Goal: Browse casually

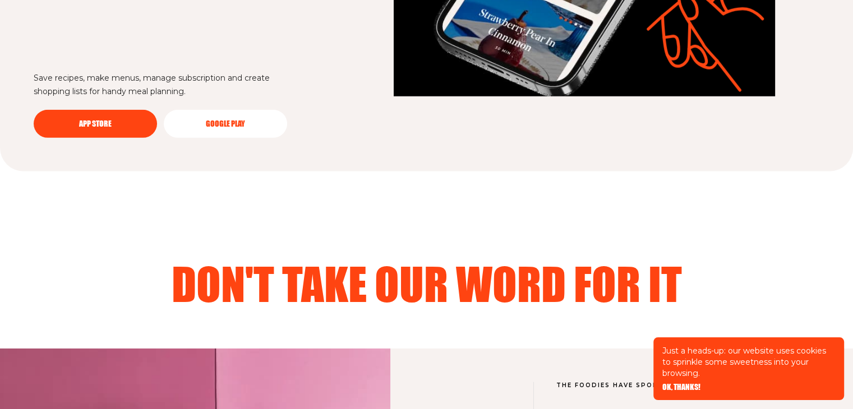
scroll to position [3254, 0]
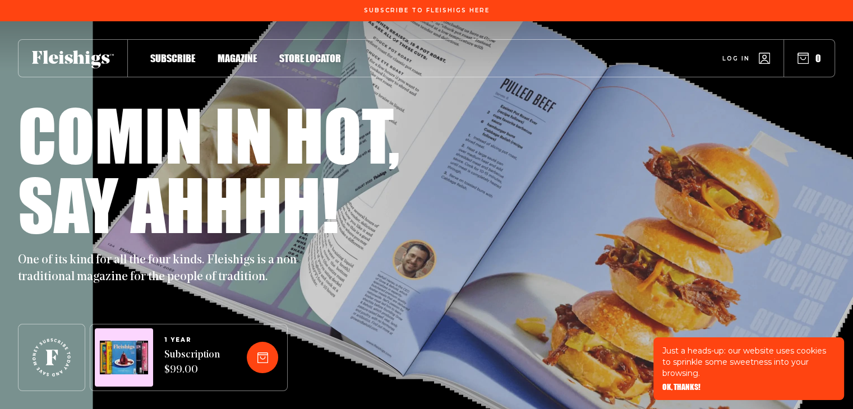
click at [689, 384] on span "OK, THANKS!" at bounding box center [681, 380] width 38 height 8
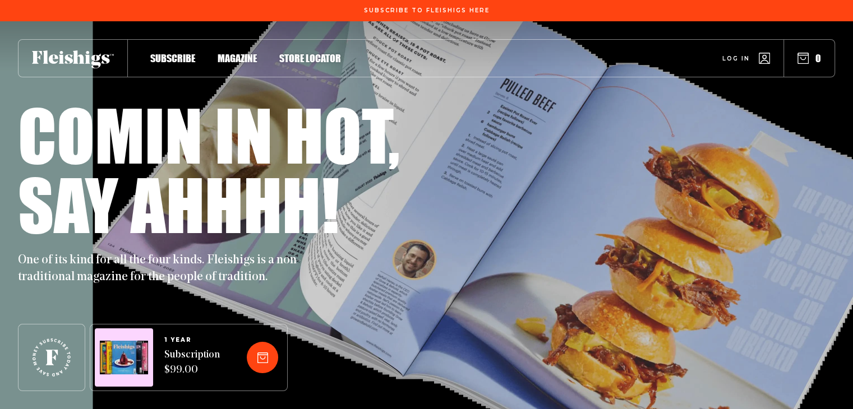
drag, startPoint x: 637, startPoint y: 287, endPoint x: 470, endPoint y: 293, distance: 166.7
click at [470, 293] on div "Comin in hot, Say ahhhh! One of its kind for all the four kinds. Fleishigs is a…" at bounding box center [426, 215] width 817 height 388
